Goal: Task Accomplishment & Management: Use online tool/utility

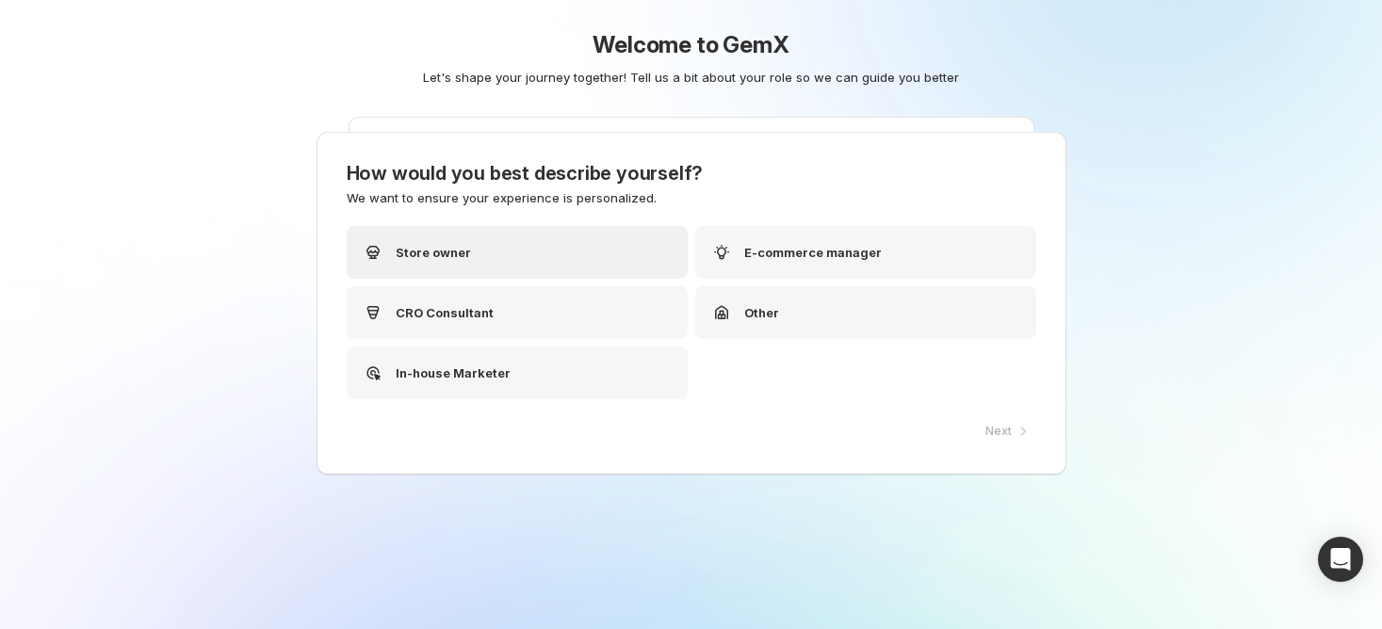
click at [542, 246] on div "Store owner" at bounding box center [517, 252] width 341 height 53
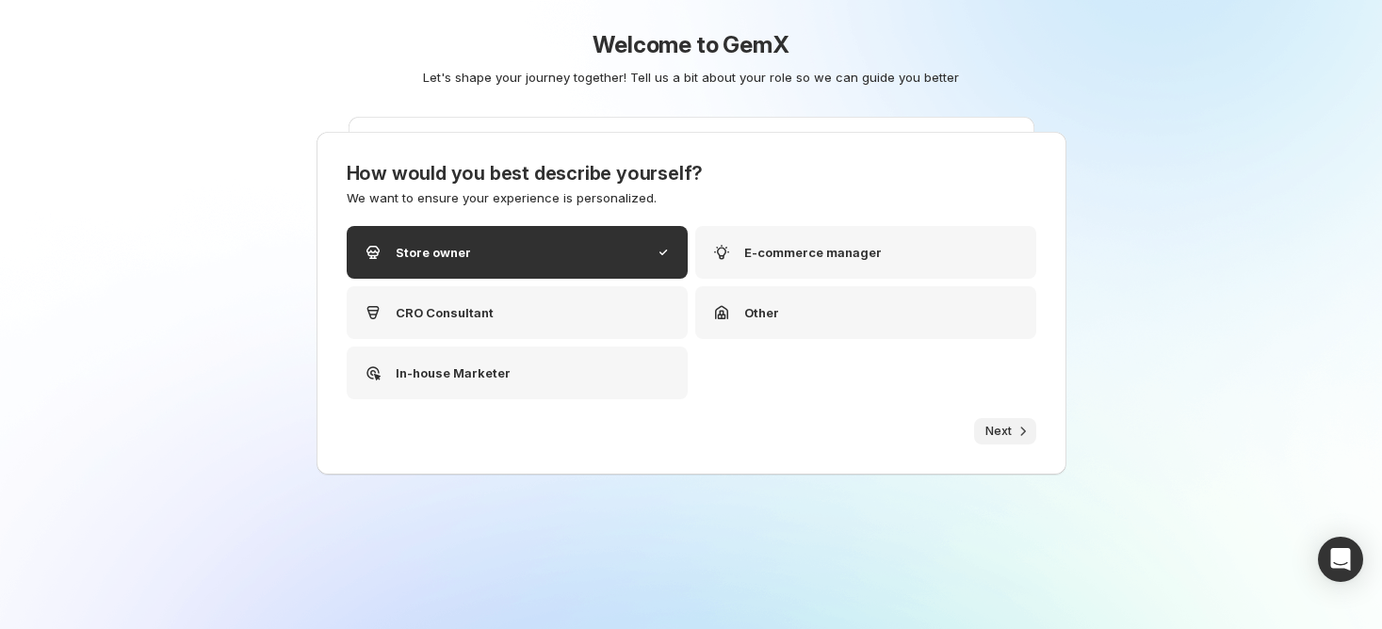
click at [1001, 441] on button "Next" at bounding box center [1005, 431] width 62 height 26
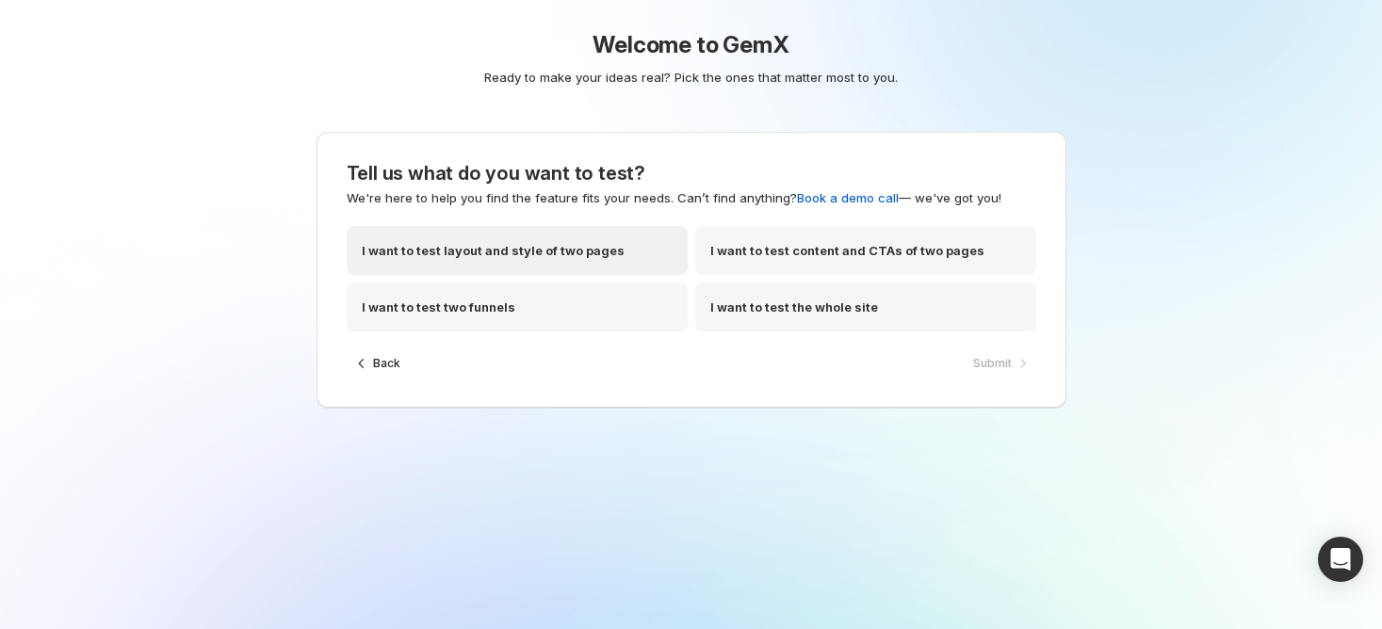
click at [505, 254] on p "I want to test layout and style of two pages" at bounding box center [493, 250] width 263 height 19
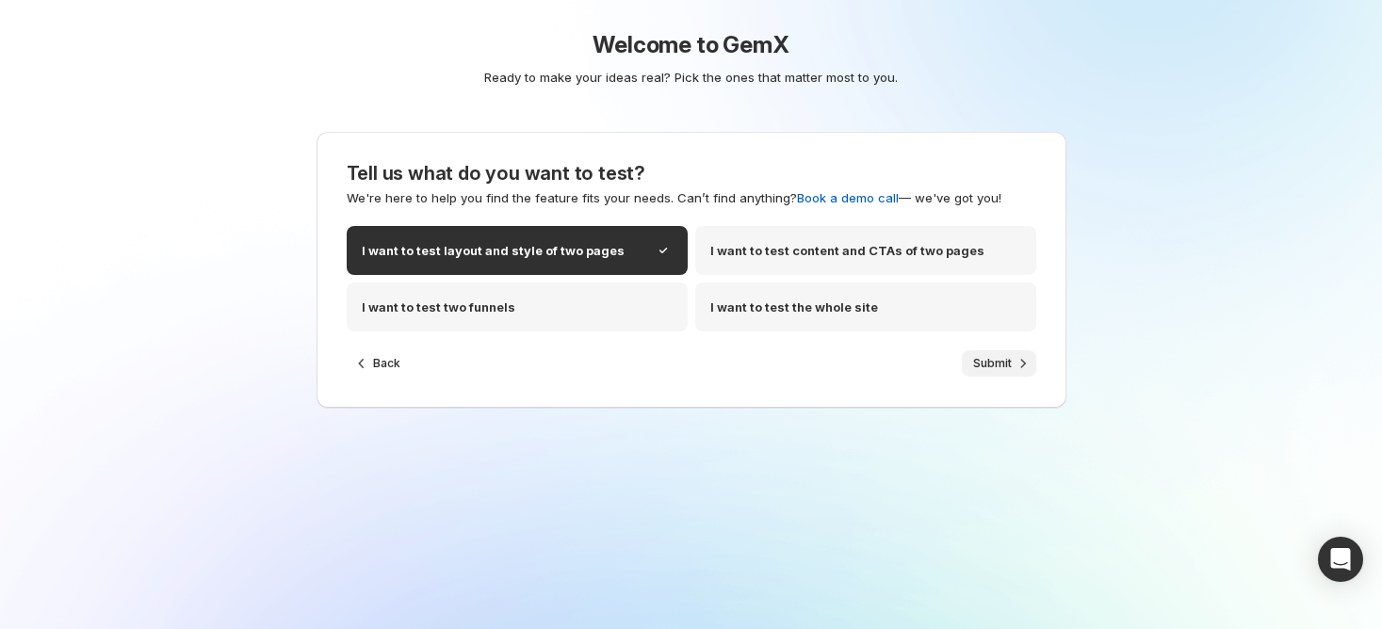
click at [989, 370] on span "Submit" at bounding box center [992, 363] width 39 height 15
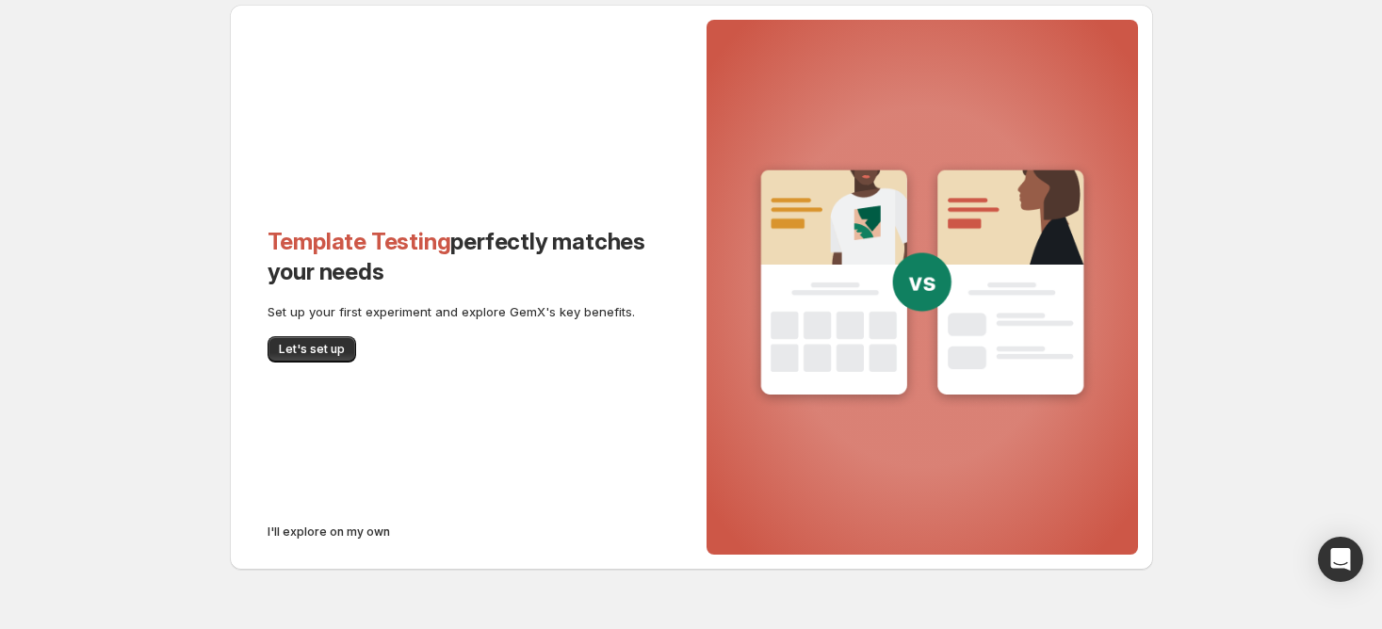
scroll to position [86, 0]
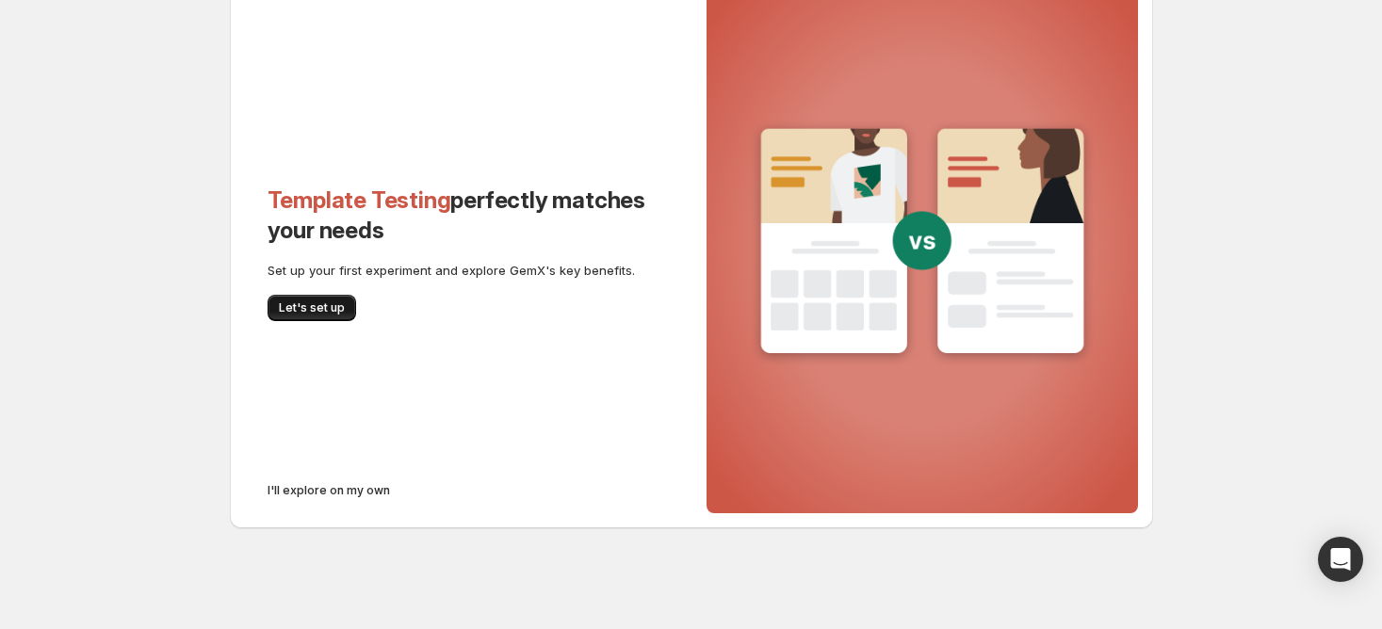
click at [317, 311] on span "Let's set up" at bounding box center [312, 308] width 66 height 15
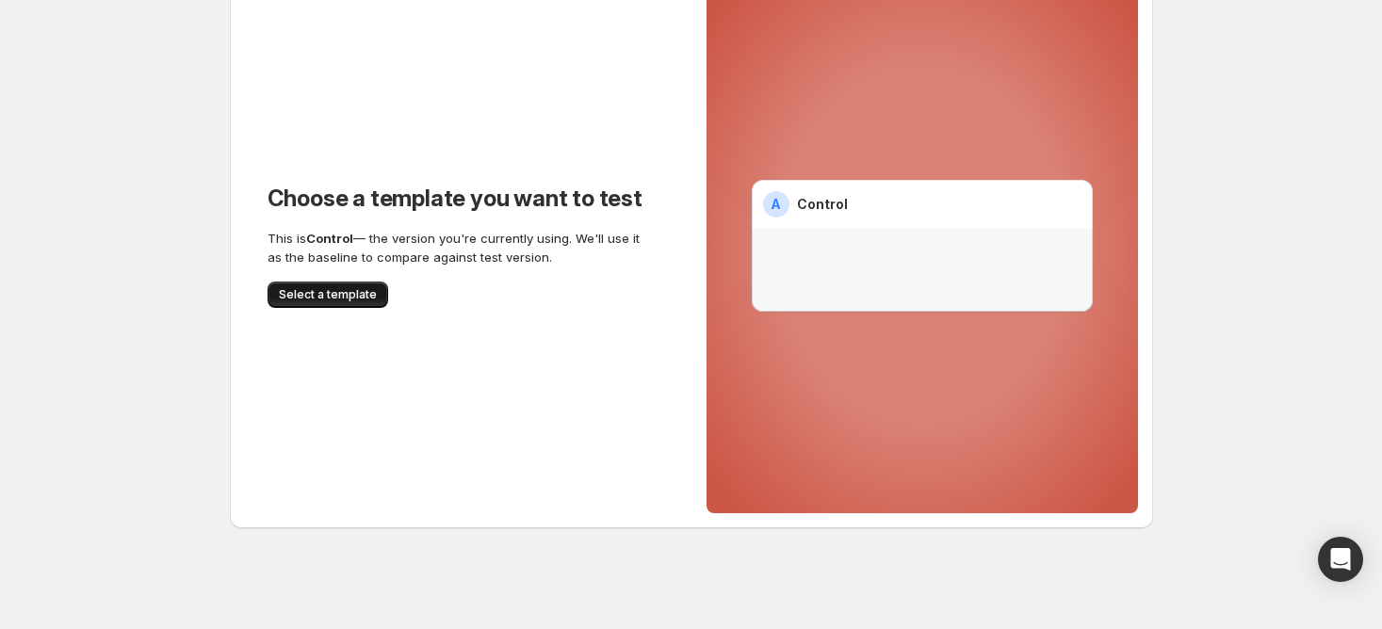
click at [311, 301] on span "Select a template" at bounding box center [328, 294] width 98 height 15
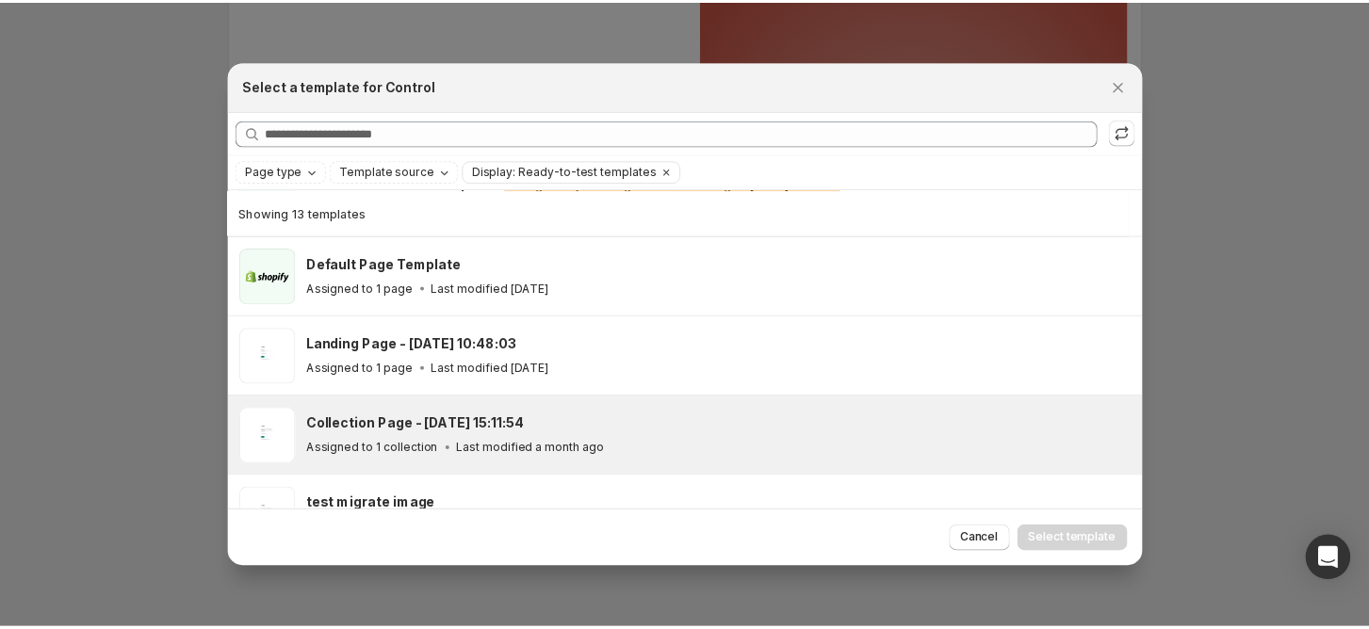
scroll to position [298, 0]
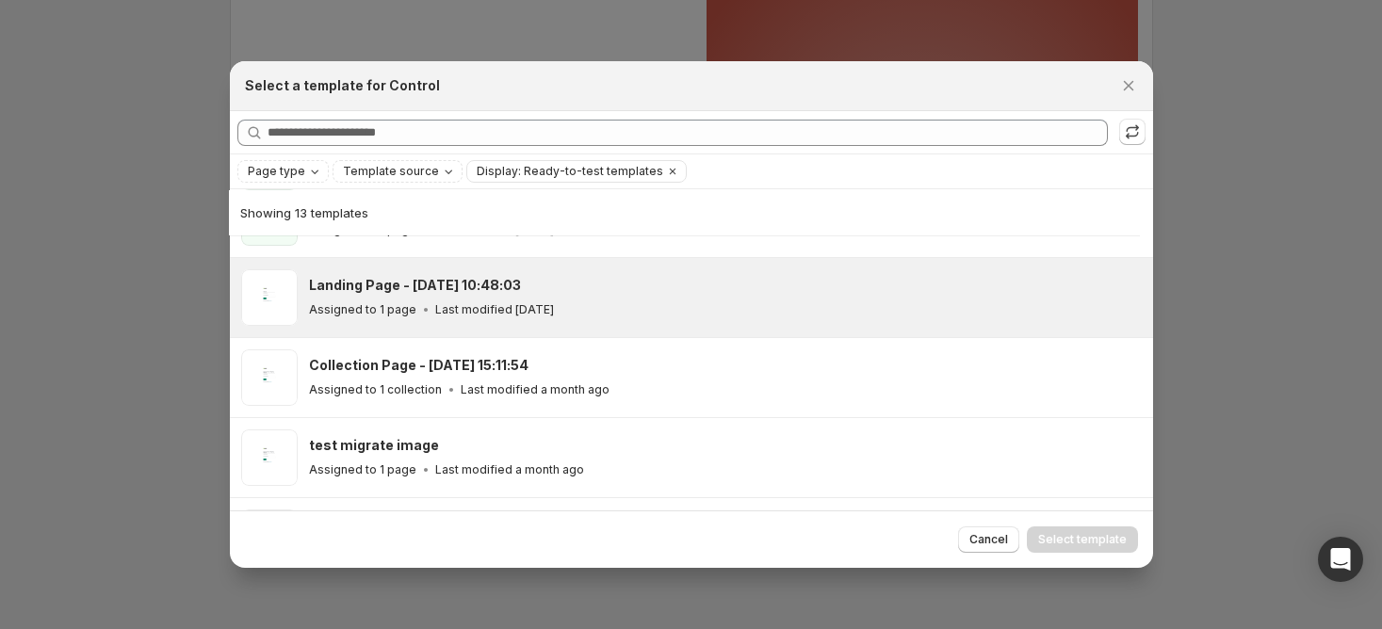
click at [371, 308] on p "Assigned to 1 page" at bounding box center [362, 309] width 107 height 15
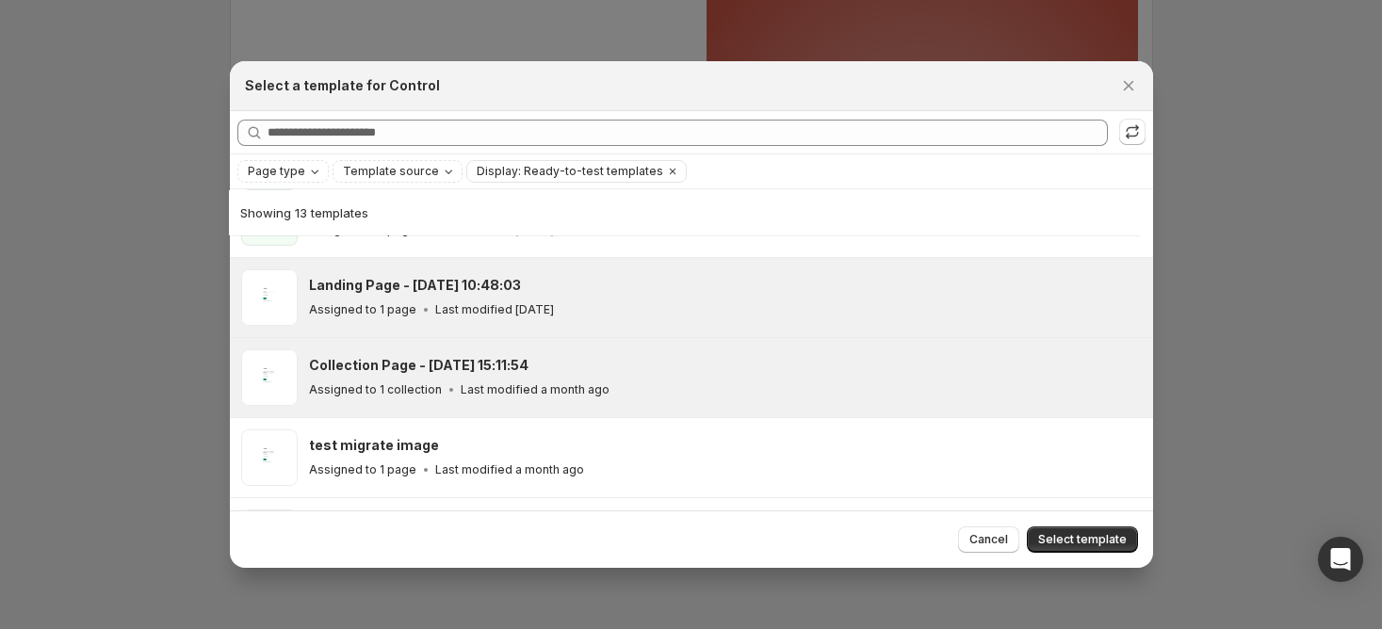
drag, startPoint x: 459, startPoint y: 369, endPoint x: 792, endPoint y: 382, distance: 333.8
click at [472, 369] on h3 "Collection Page - [DATE] 15:11:54" at bounding box center [419, 365] width 220 height 19
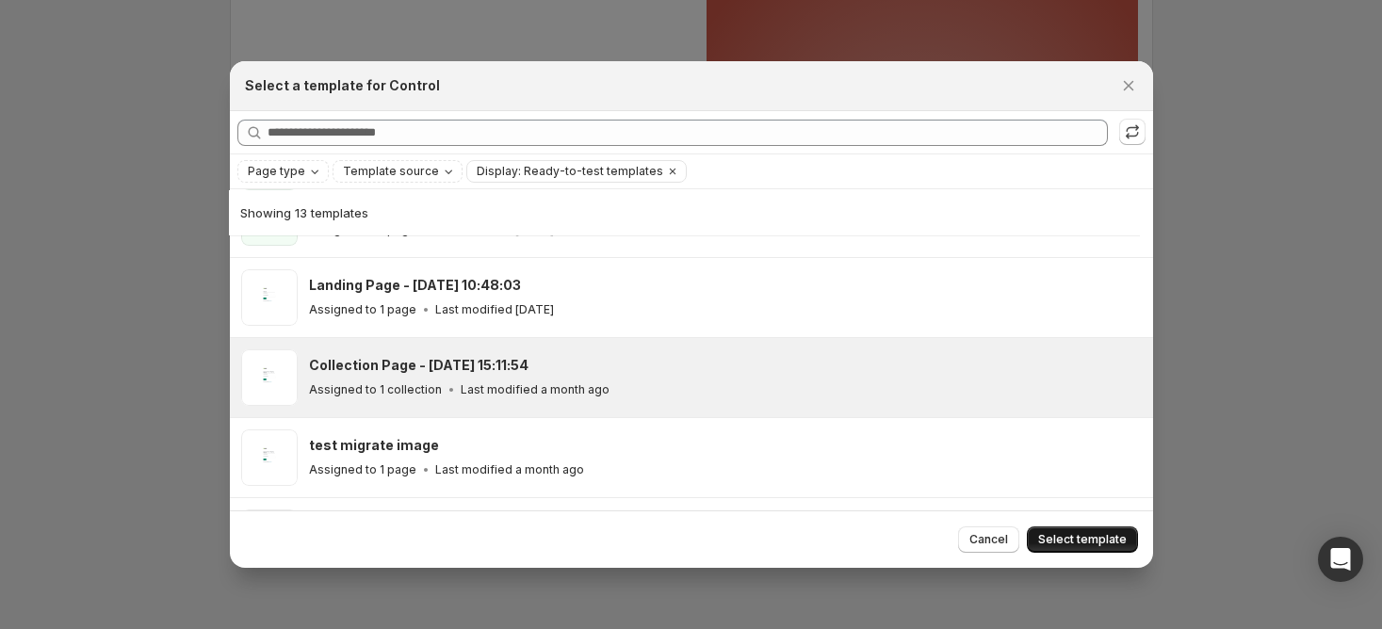
click at [1070, 534] on span "Select template" at bounding box center [1082, 539] width 89 height 15
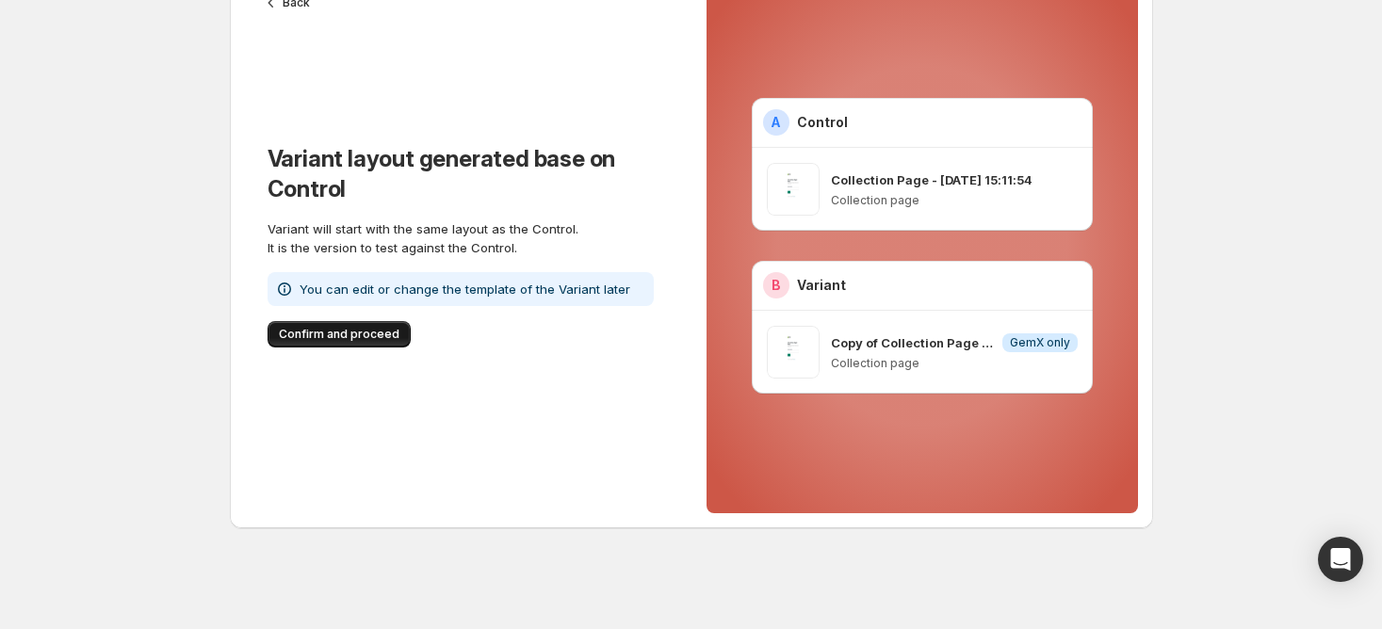
click at [309, 342] on button "Confirm and proceed" at bounding box center [339, 334] width 143 height 26
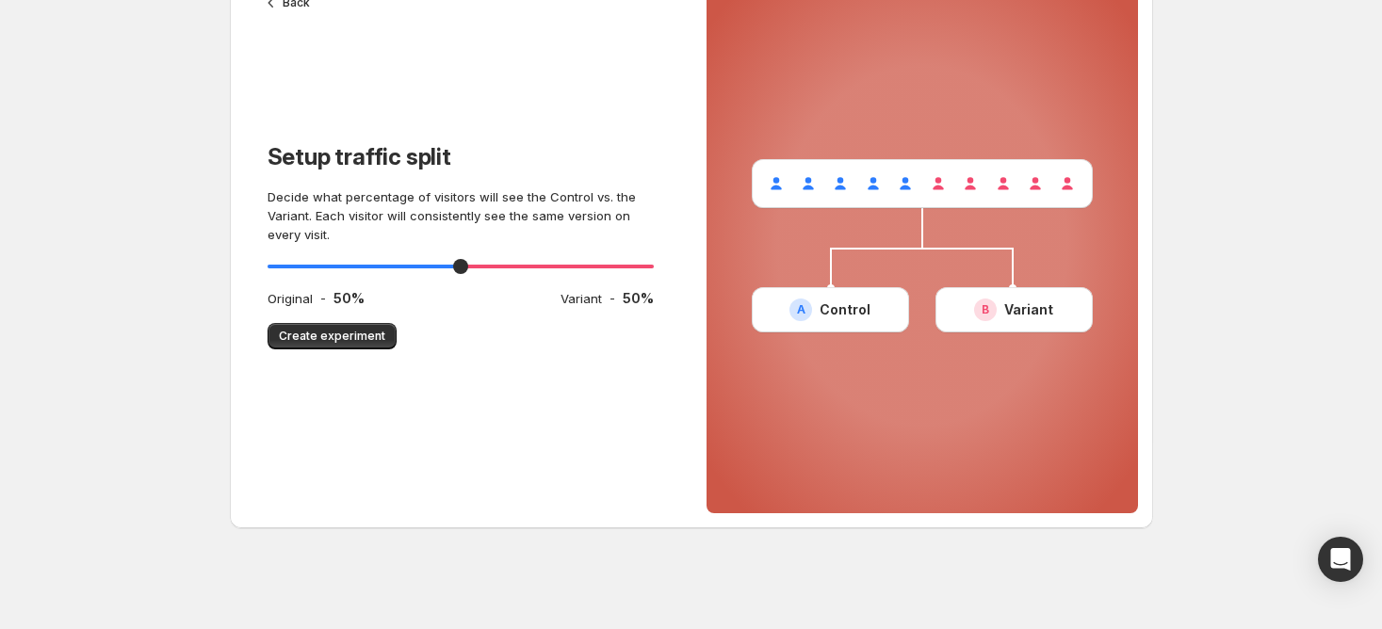
click at [309, 342] on span "Create experiment" at bounding box center [332, 336] width 106 height 15
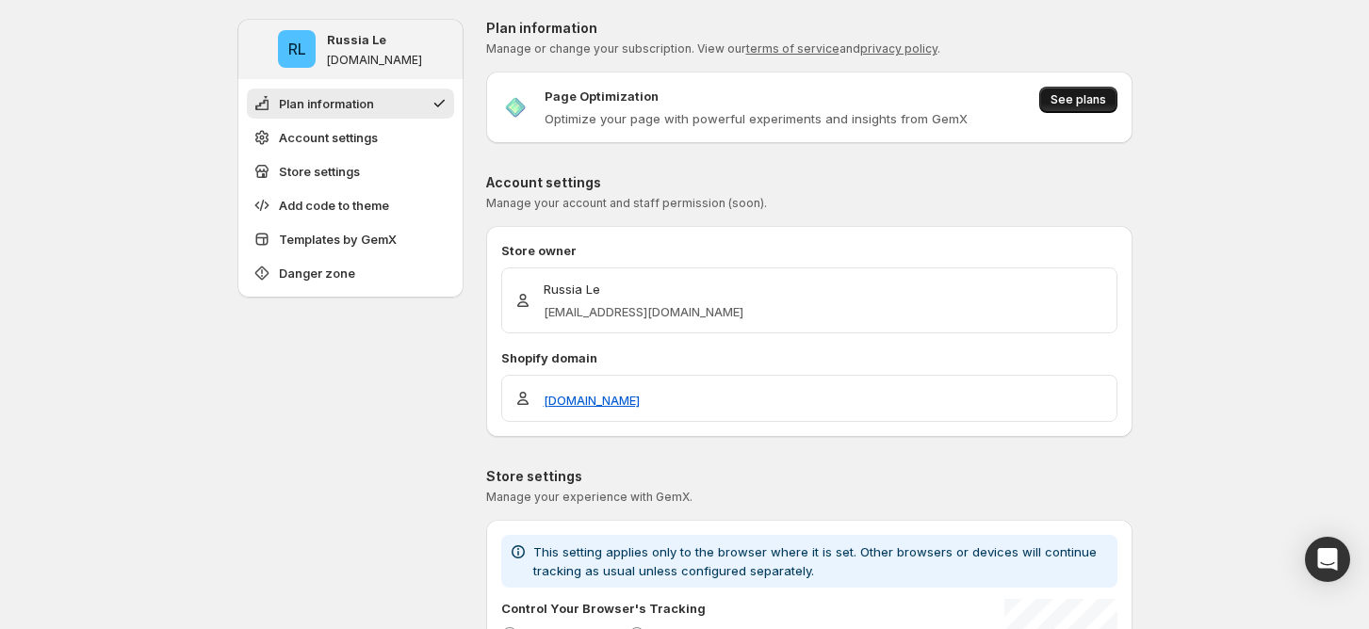
click at [1089, 99] on span "See plans" at bounding box center [1079, 99] width 56 height 15
click at [1097, 109] on button "See plans" at bounding box center [1078, 100] width 78 height 26
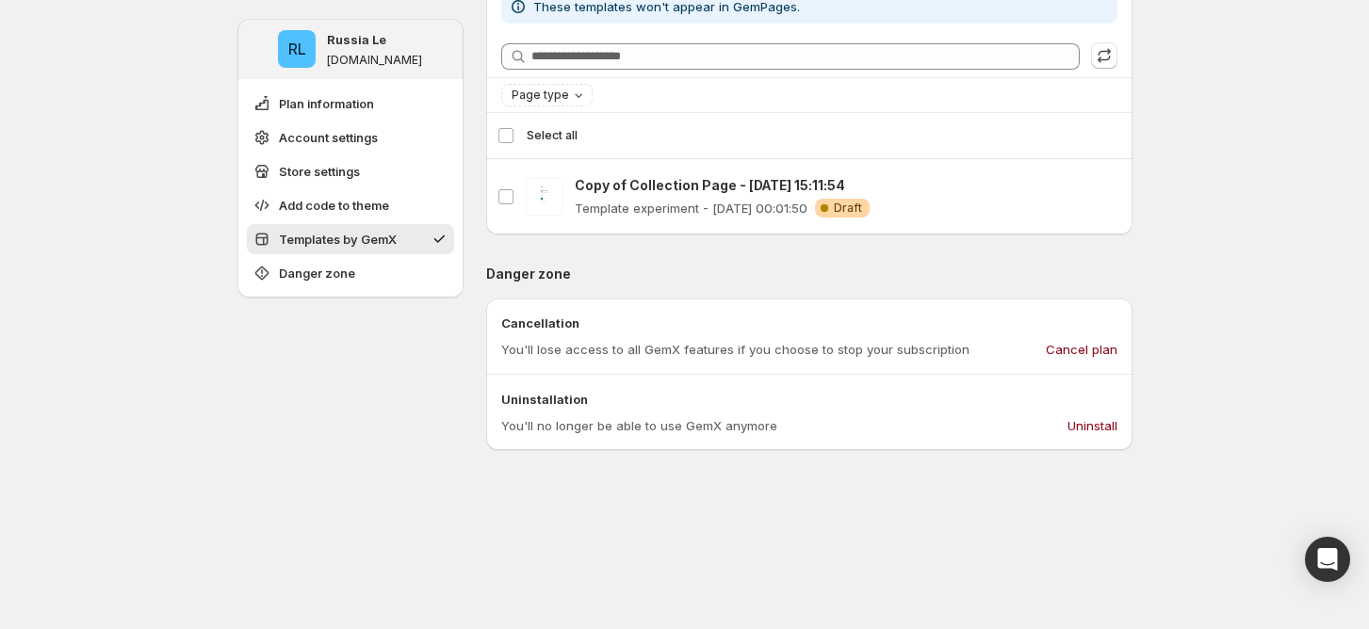
scroll to position [1256, 0]
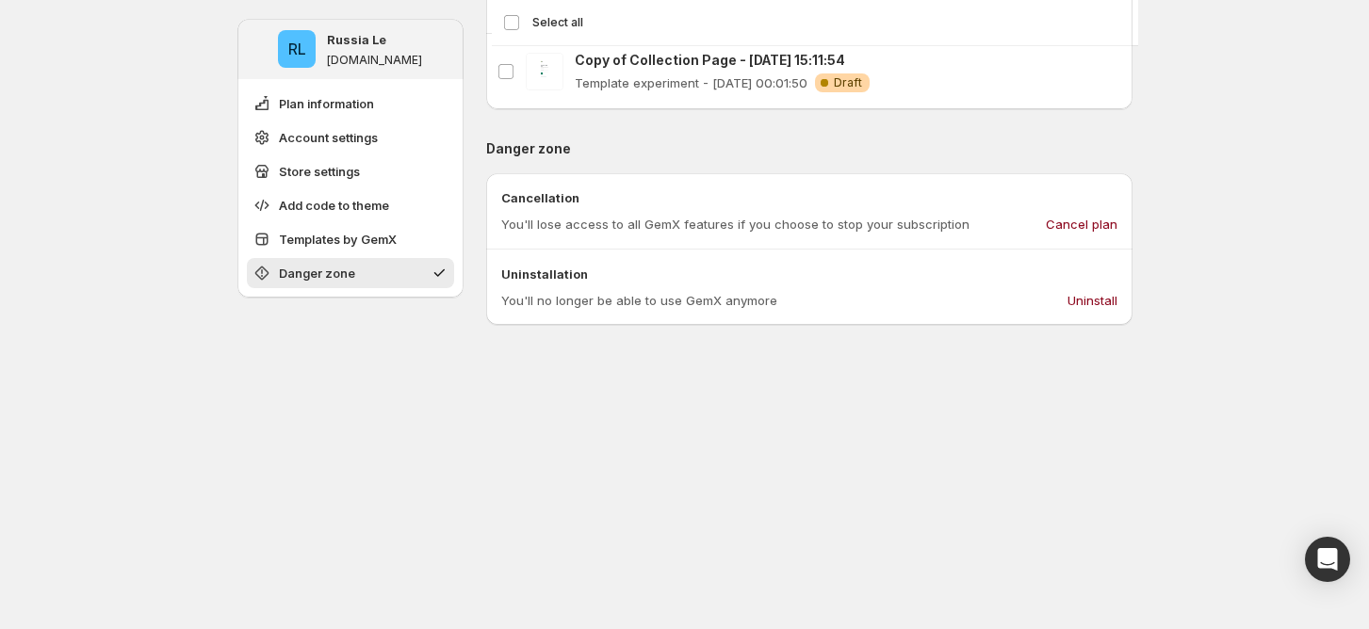
drag, startPoint x: 1249, startPoint y: 125, endPoint x: 1168, endPoint y: 155, distance: 86.1
drag, startPoint x: 961, startPoint y: 464, endPoint x: 933, endPoint y: 468, distance: 28.7
